Goal: Information Seeking & Learning: Learn about a topic

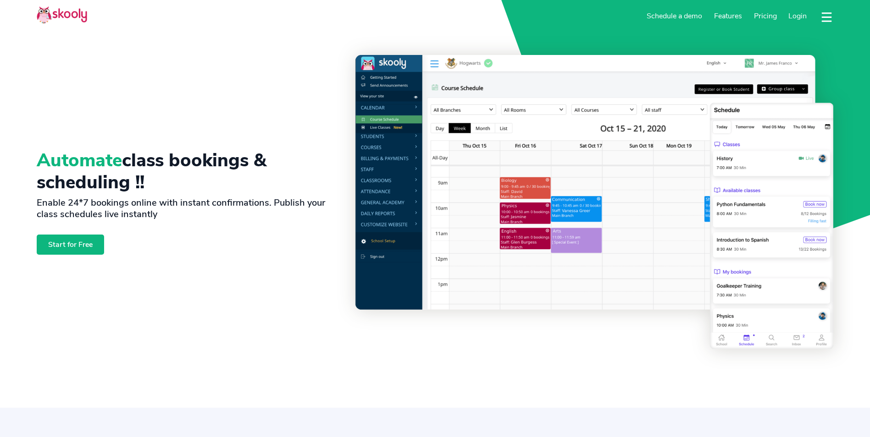
select select "en"
click at [764, 17] on span "Pricing" at bounding box center [765, 16] width 23 height 10
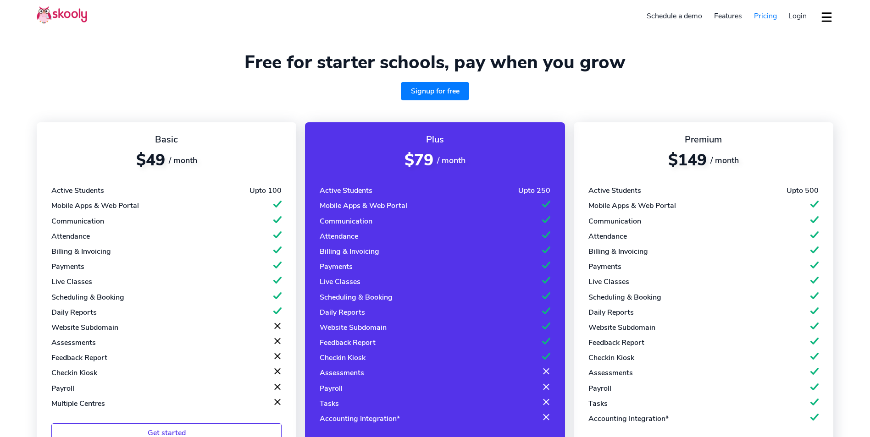
select select "en"
select select "1"
select select "[GEOGRAPHIC_DATA]"
select select "America/New_York"
